Goal: Information Seeking & Learning: Check status

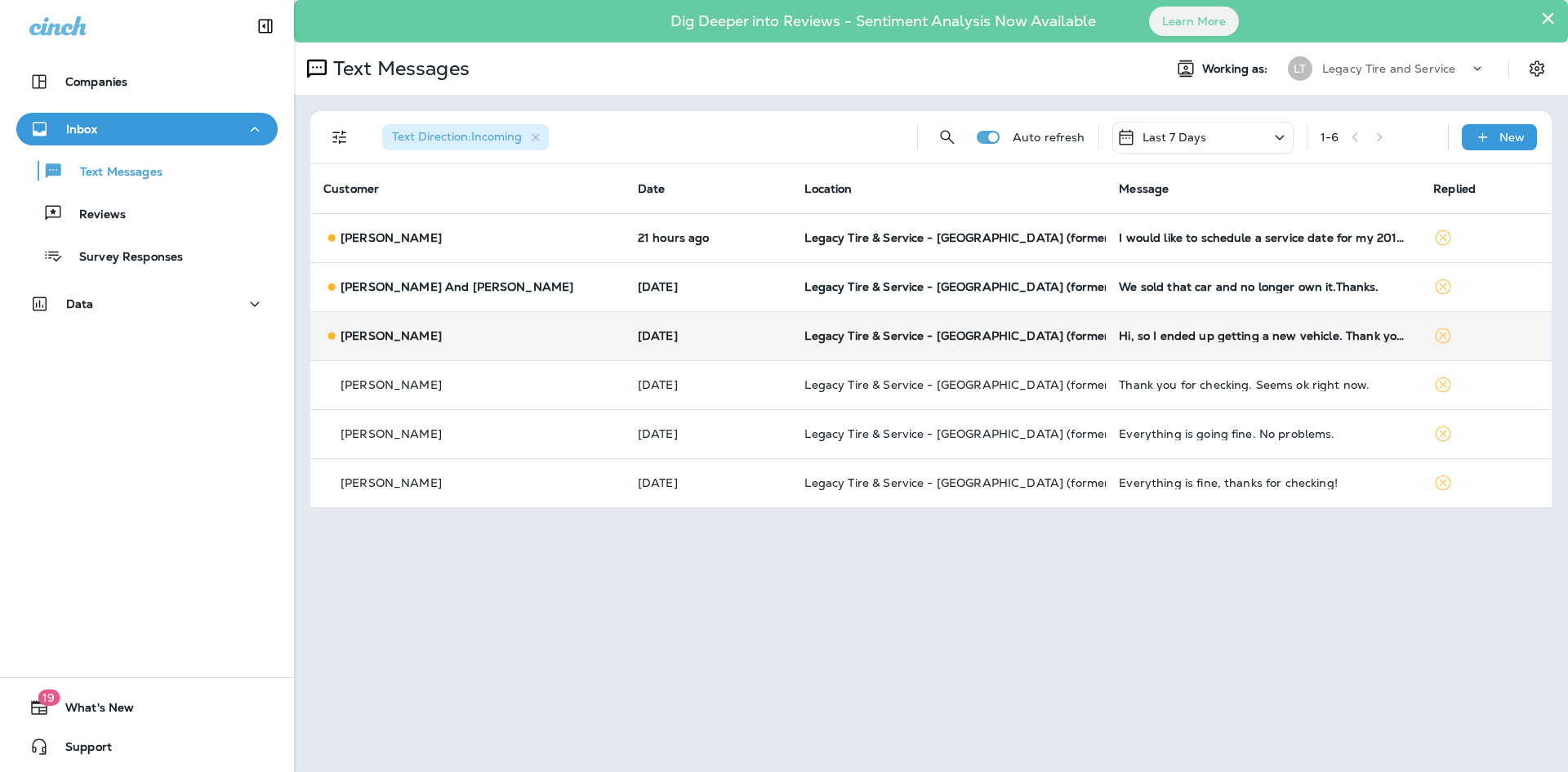
click at [444, 331] on div "[PERSON_NAME]" at bounding box center [467, 336] width 289 height 17
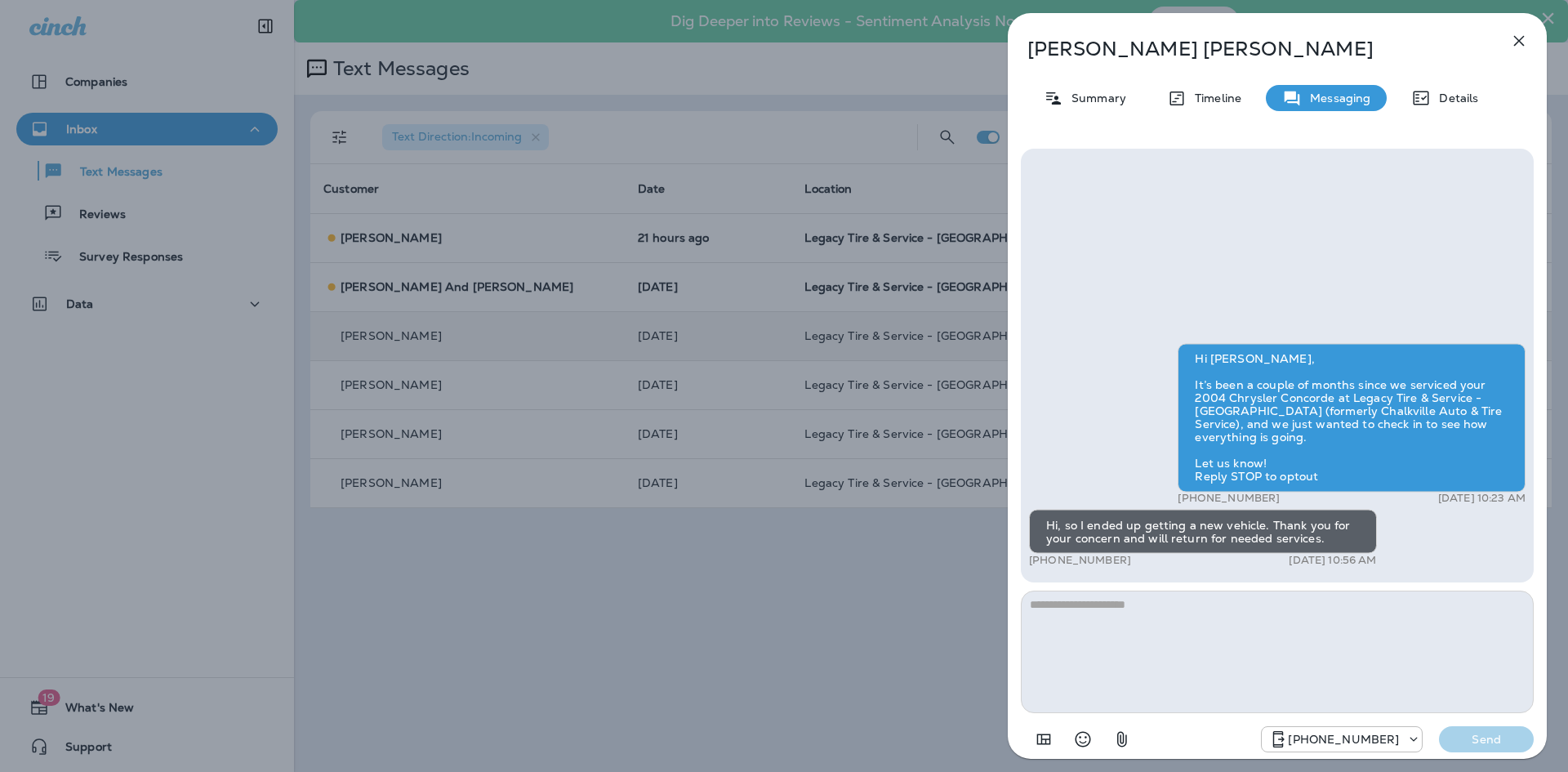
click at [447, 289] on div "[PERSON_NAME] Summary Timeline Messaging Details Hi [PERSON_NAME], It’s been a …" at bounding box center [784, 386] width 1568 height 772
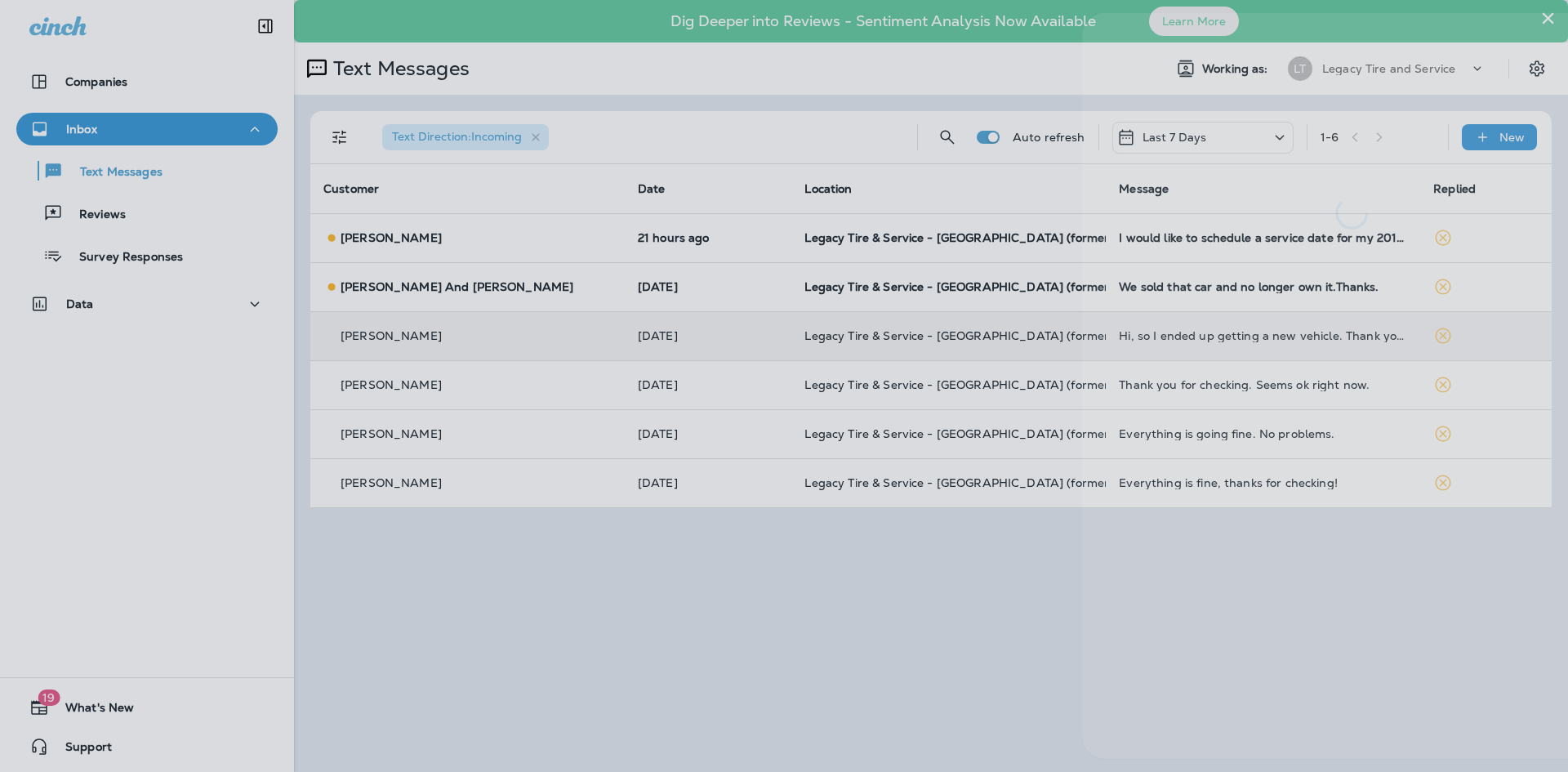
click at [450, 287] on div at bounding box center [859, 386] width 1568 height 772
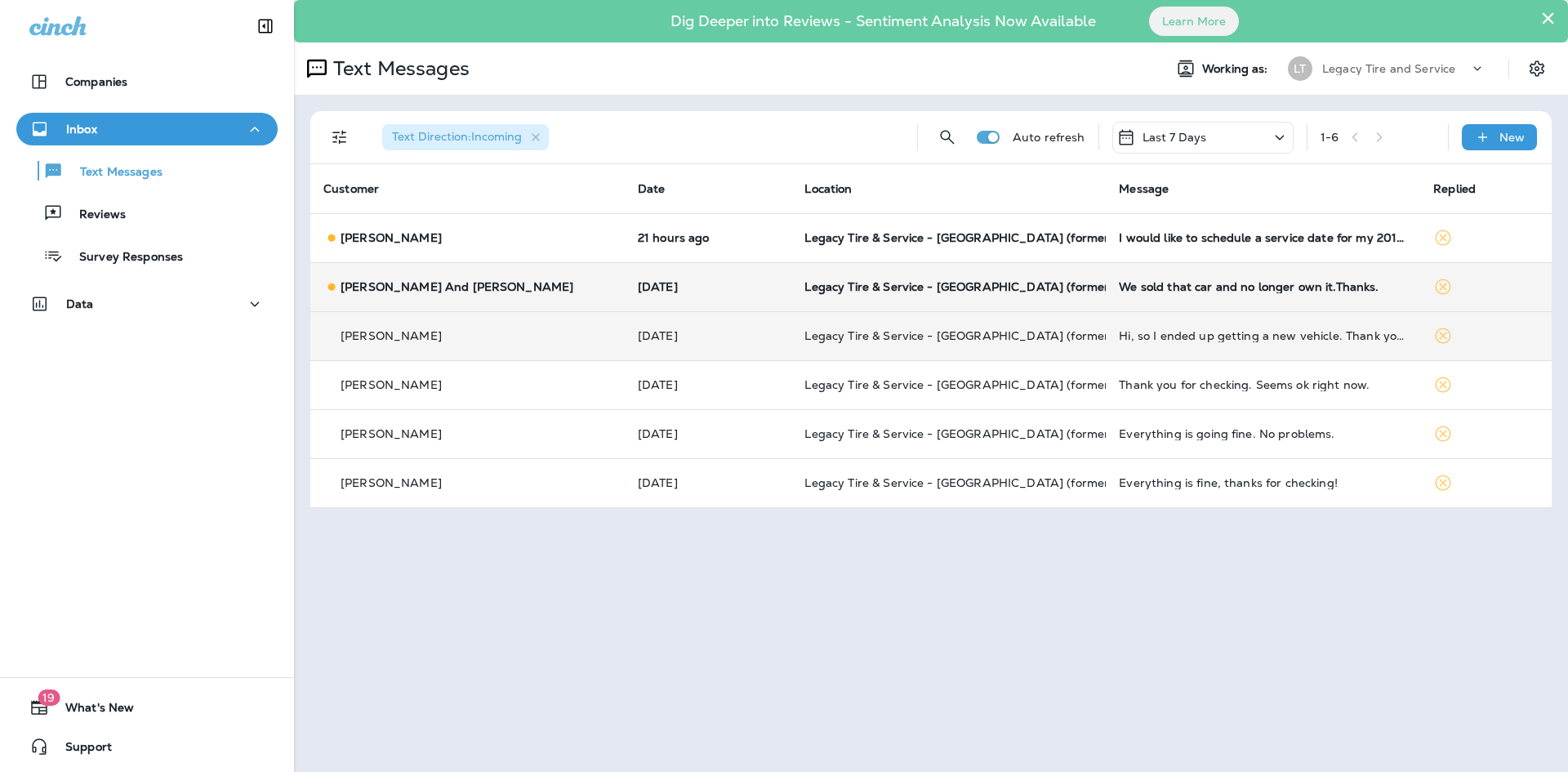
click at [500, 284] on div "[PERSON_NAME] And [PERSON_NAME]" at bounding box center [467, 287] width 289 height 17
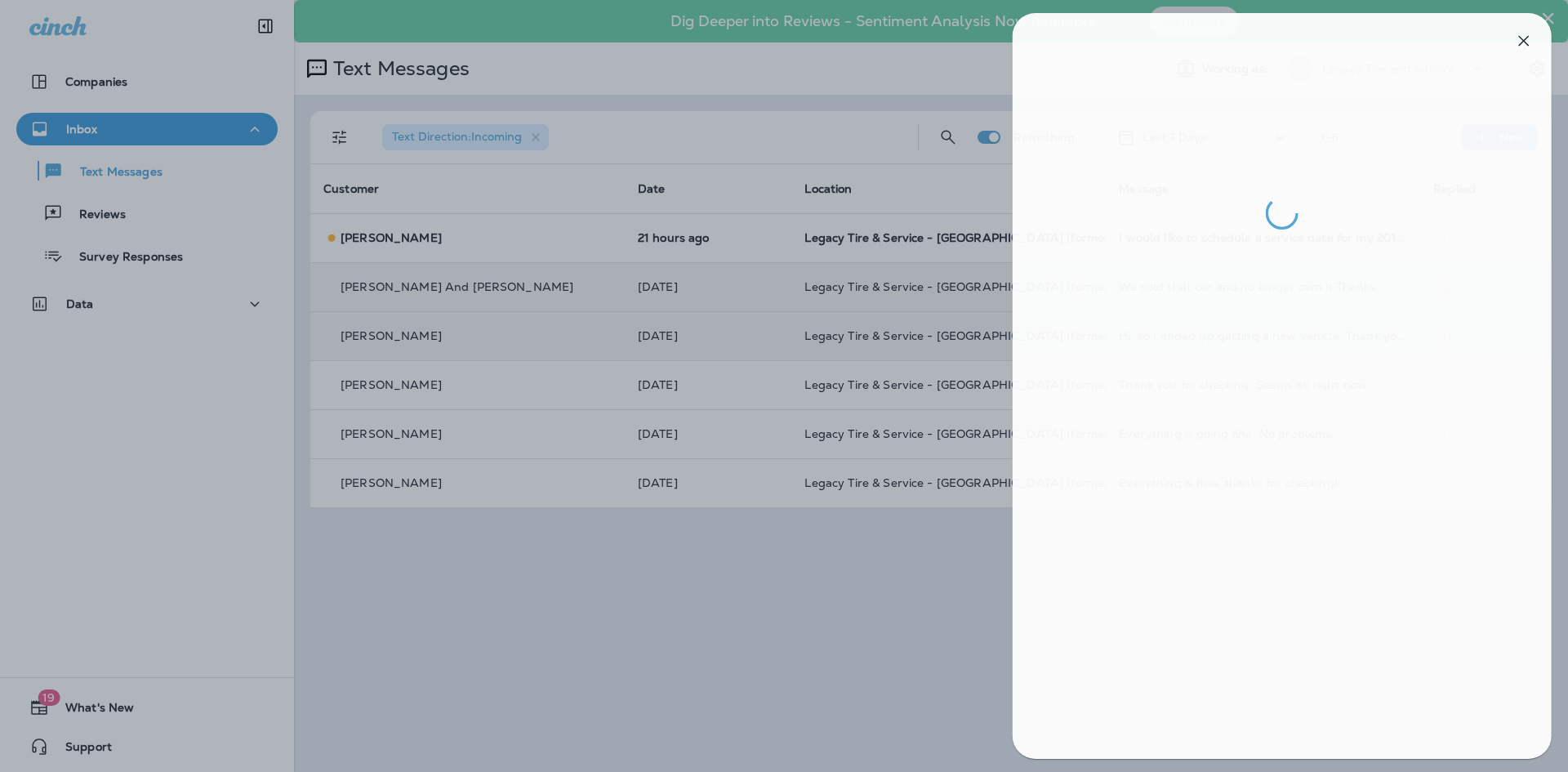
click at [529, 240] on div at bounding box center [789, 386] width 1568 height 772
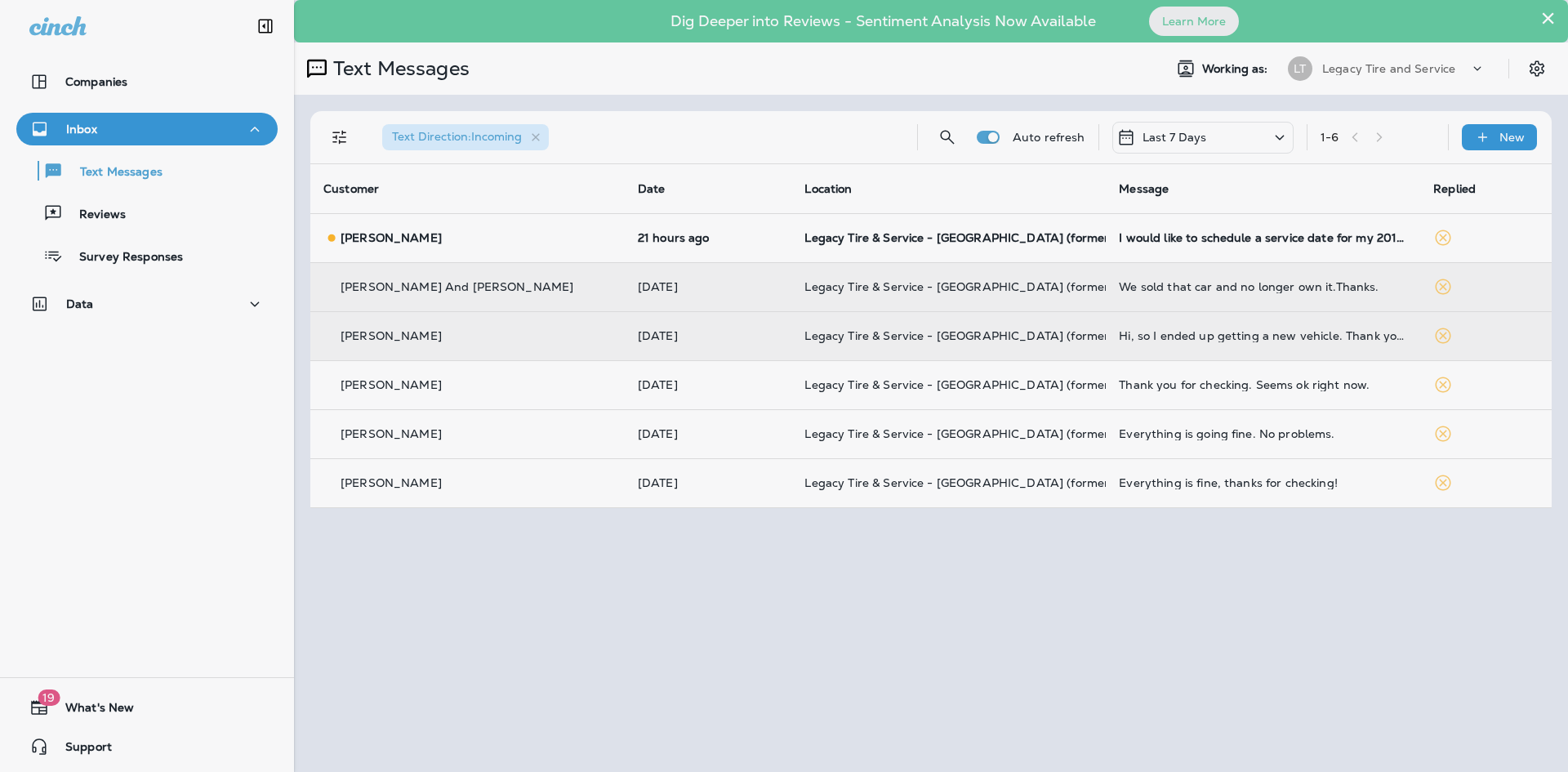
click at [529, 240] on div at bounding box center [871, 386] width 1568 height 772
click at [373, 245] on td "[PERSON_NAME]" at bounding box center [467, 238] width 314 height 49
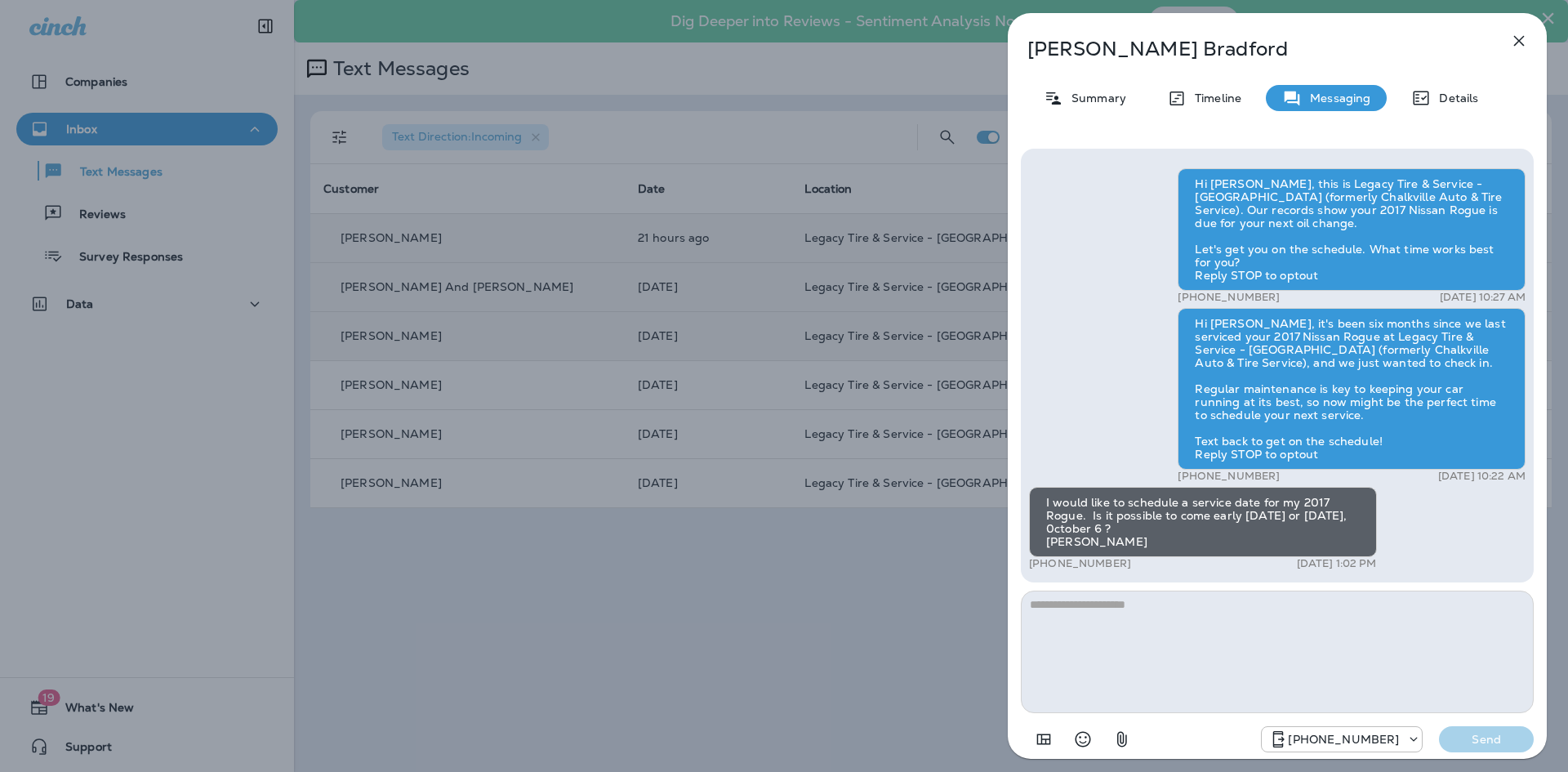
drag, startPoint x: 417, startPoint y: 651, endPoint x: 400, endPoint y: 638, distance: 21.4
click at [418, 646] on div "[PERSON_NAME] Summary Timeline Messaging Details Hi [PERSON_NAME], this is Lega…" at bounding box center [784, 386] width 1568 height 772
